Goal: Check status: Check status

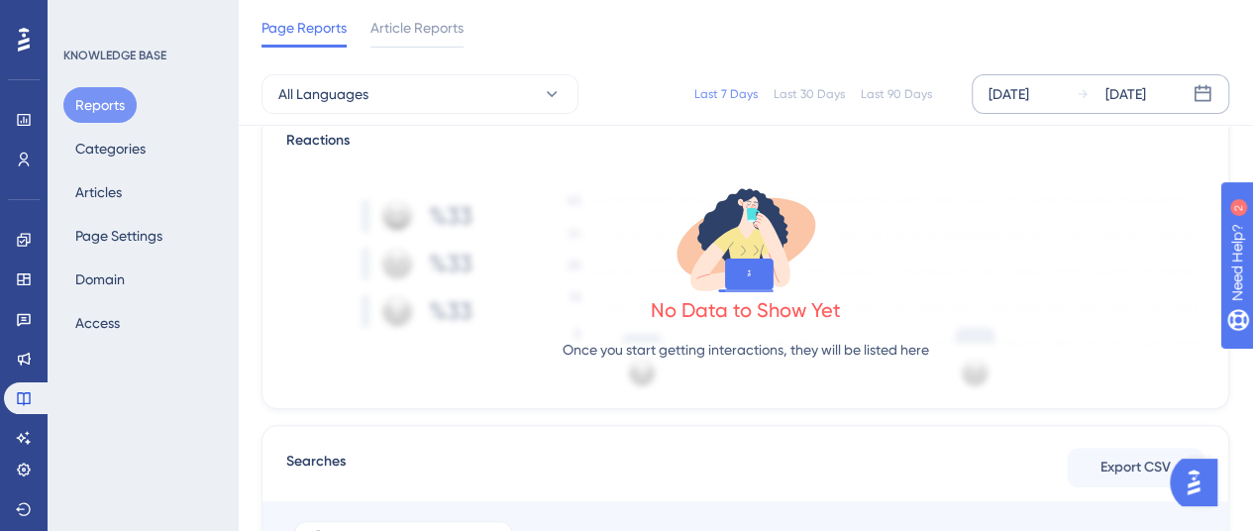
click at [987, 84] on div "Oct 02 2025 Oct 08 2025" at bounding box center [1101, 94] width 258 height 40
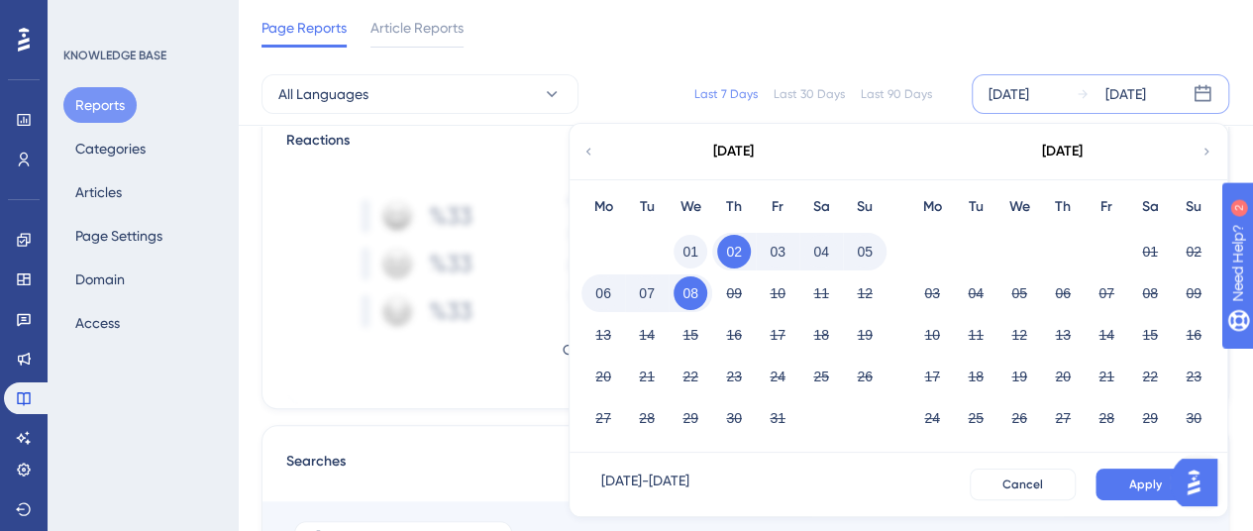
click at [692, 253] on button "01" at bounding box center [691, 252] width 34 height 34
click at [1138, 490] on span "Apply" at bounding box center [1145, 484] width 33 height 16
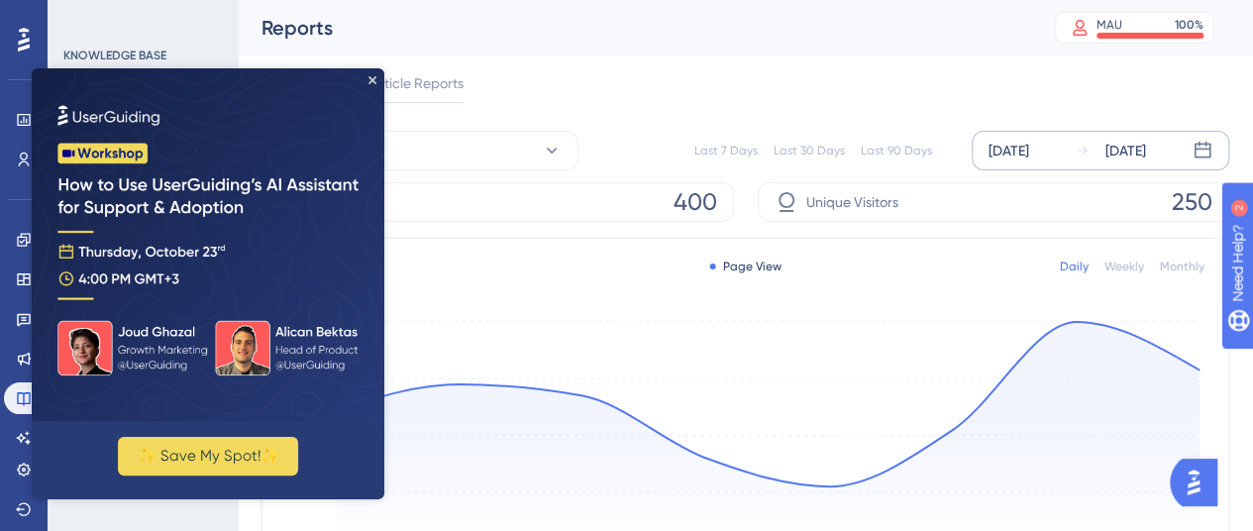
click at [470, 33] on div "Reports" at bounding box center [634, 28] width 744 height 28
click at [375, 78] on icon "Close Preview" at bounding box center [372, 80] width 8 height 8
